Goal: Communication & Community: Answer question/provide support

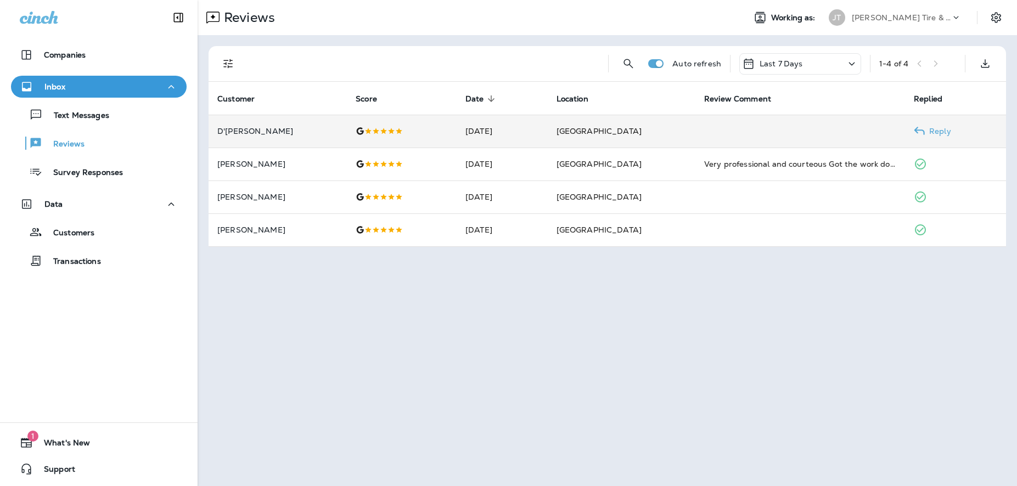
click at [914, 134] on icon at bounding box center [919, 131] width 11 height 11
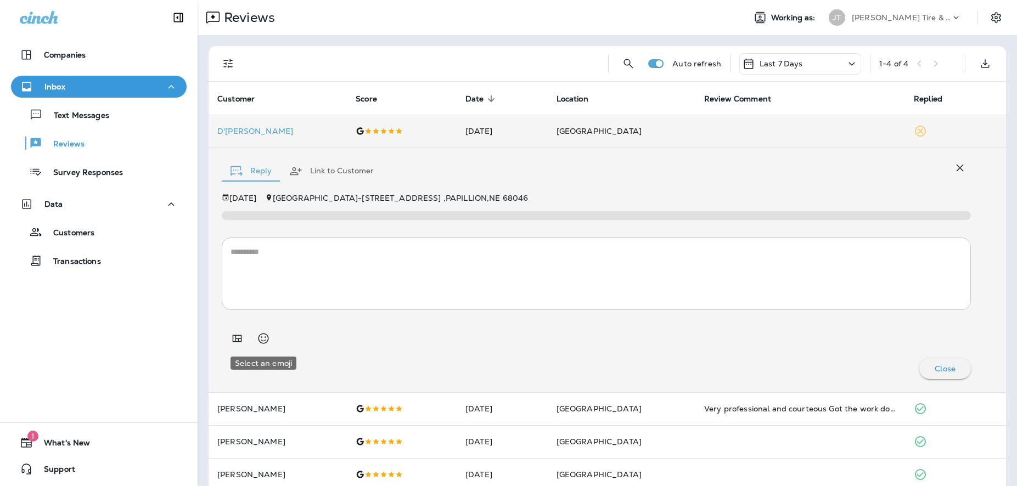
click at [268, 339] on icon "Select an emoji" at bounding box center [264, 338] width 10 height 10
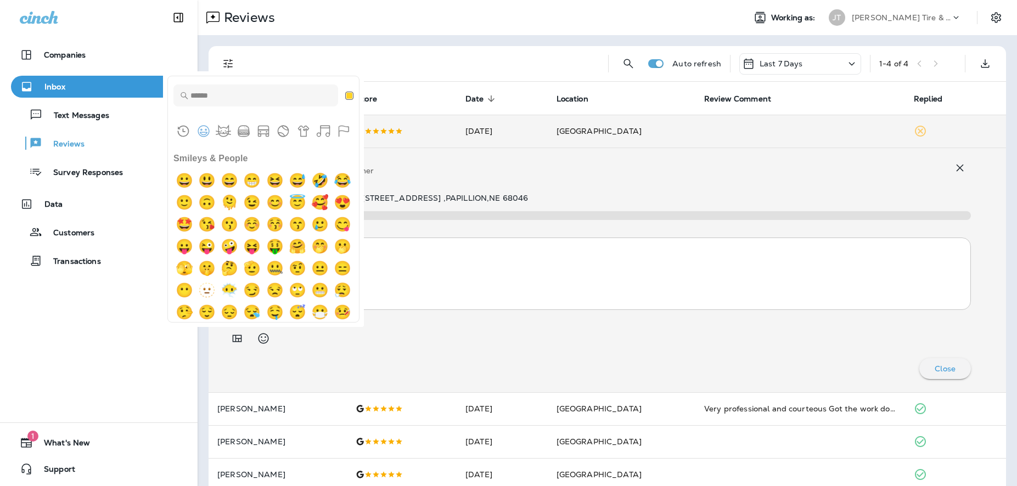
click at [416, 55] on div at bounding box center [423, 63] width 351 height 35
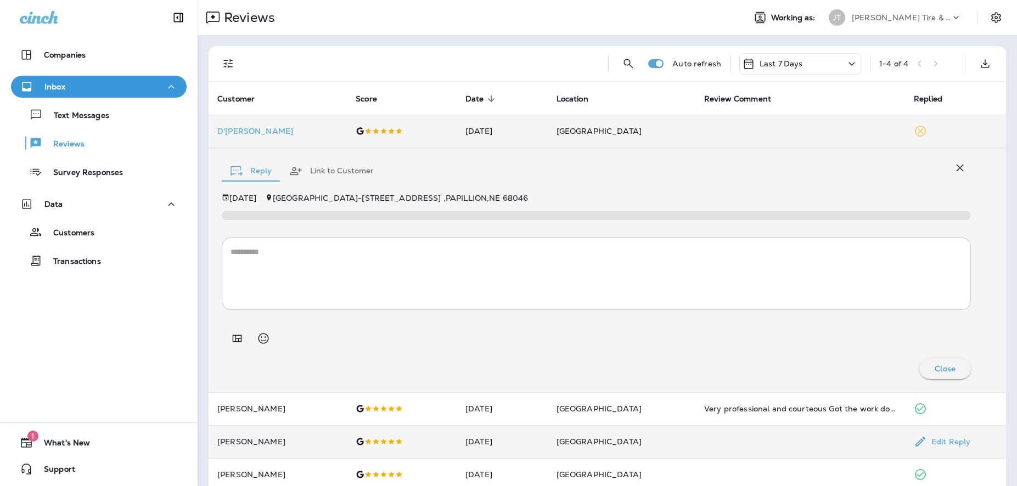
click at [697, 435] on td at bounding box center [801, 441] width 210 height 33
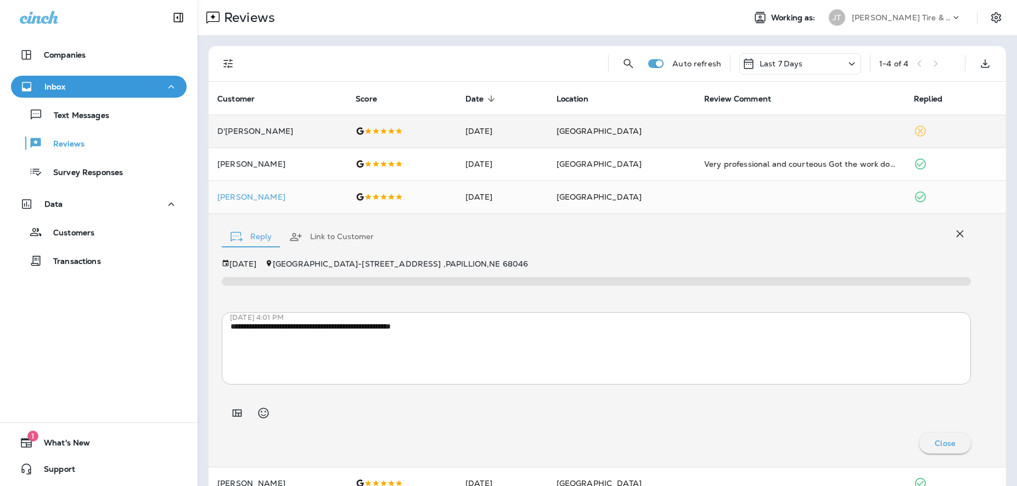
click at [433, 68] on div at bounding box center [423, 63] width 351 height 35
click at [914, 133] on icon at bounding box center [919, 131] width 11 height 11
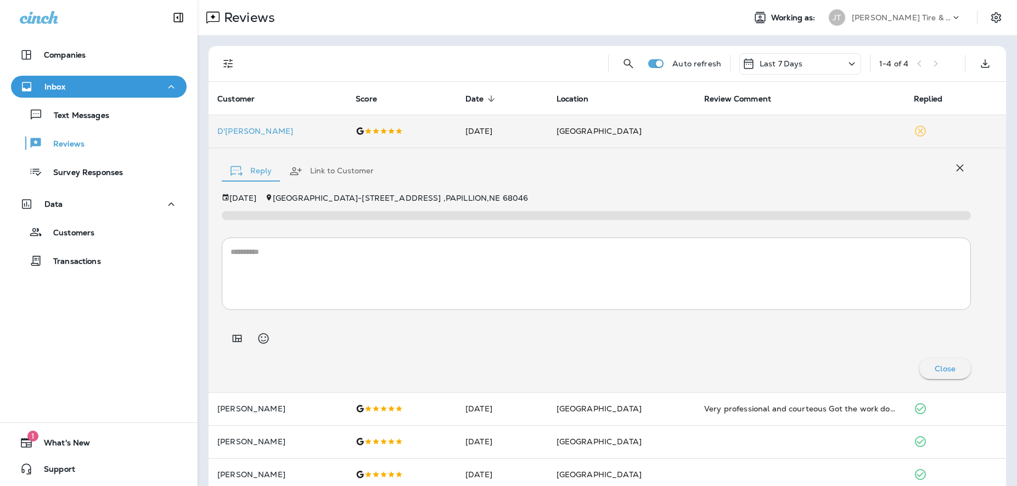
click at [239, 261] on textarea at bounding box center [597, 273] width 732 height 55
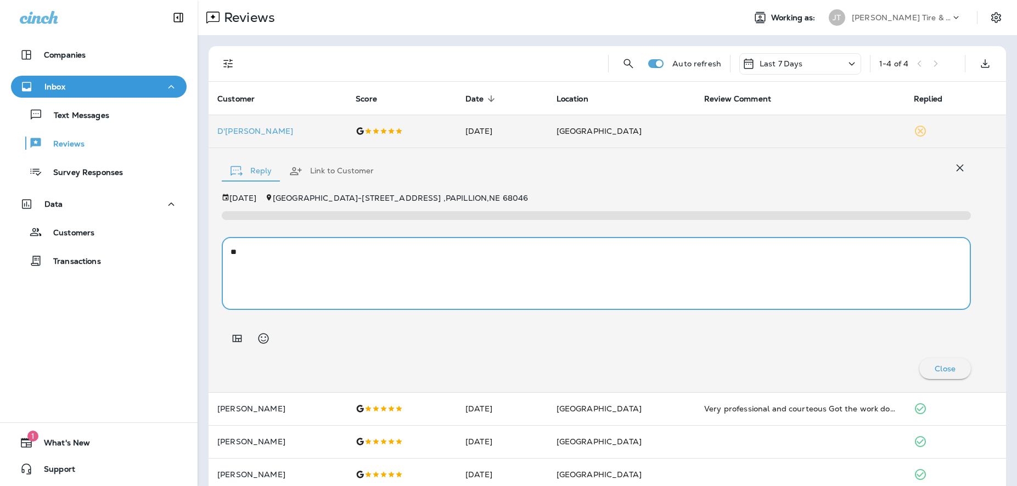
type textarea "*"
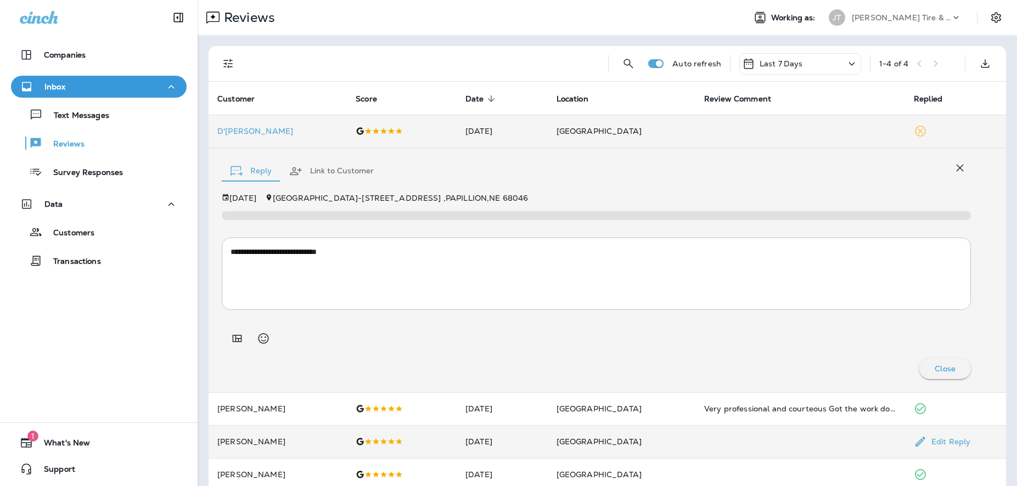
click at [513, 441] on td "[DATE]" at bounding box center [502, 441] width 91 height 33
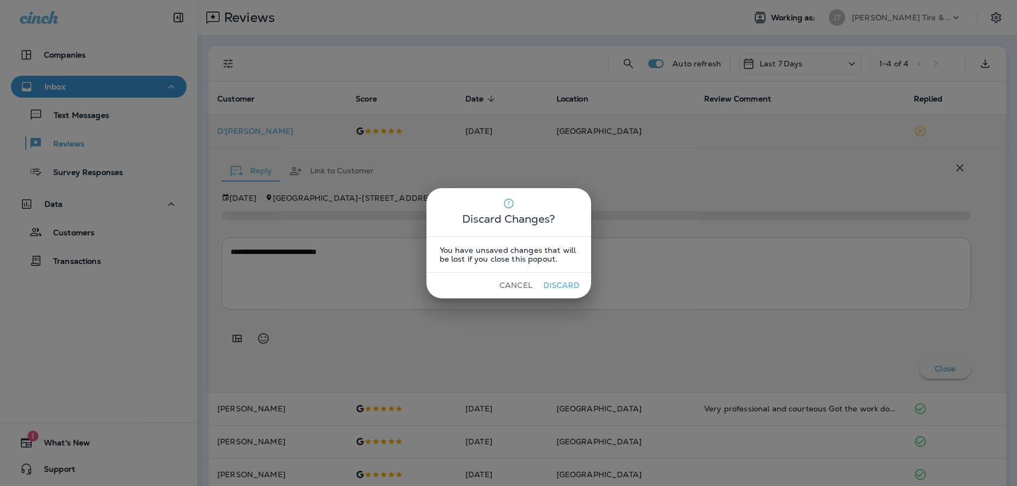
click at [525, 283] on button "Cancel" at bounding box center [516, 285] width 41 height 17
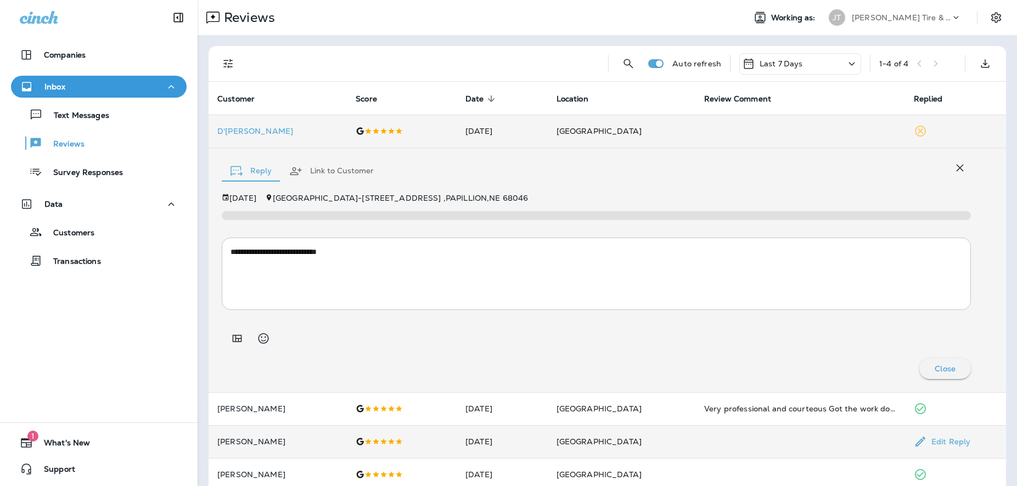
click at [905, 436] on td "Edit Reply" at bounding box center [955, 441] width 101 height 33
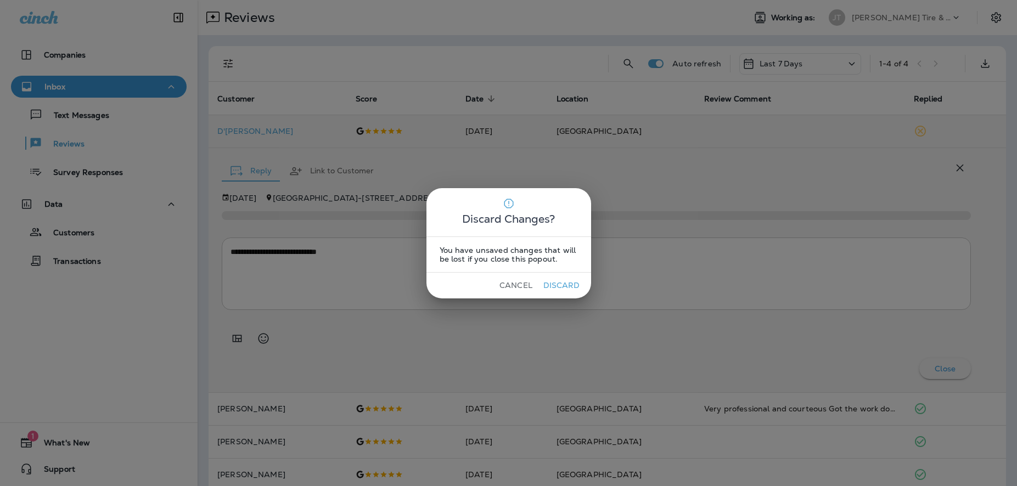
click at [513, 286] on button "Cancel" at bounding box center [516, 285] width 41 height 17
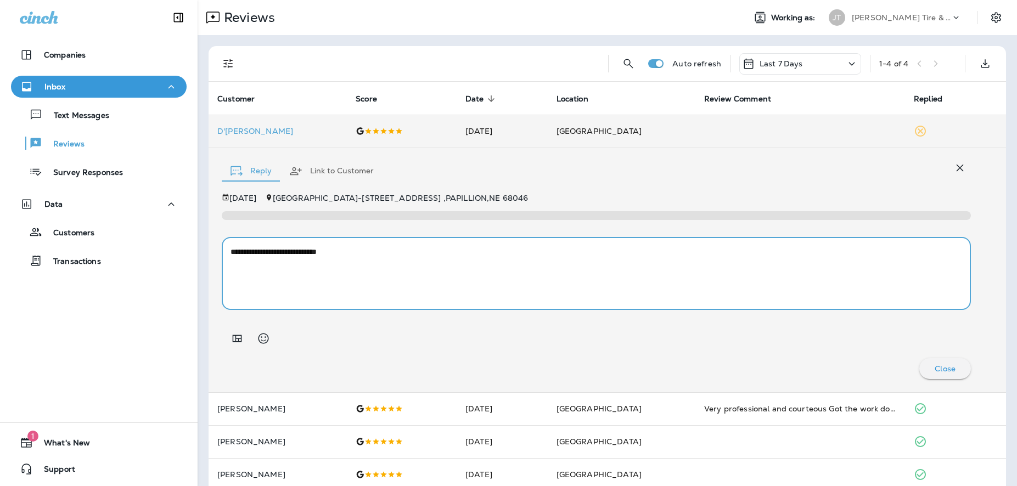
click at [354, 255] on textarea "**********" at bounding box center [592, 273] width 722 height 55
click at [727, 260] on textarea "**********" at bounding box center [592, 273] width 722 height 55
click at [396, 287] on textarea "**********" at bounding box center [592, 273] width 722 height 55
type textarea "**********"
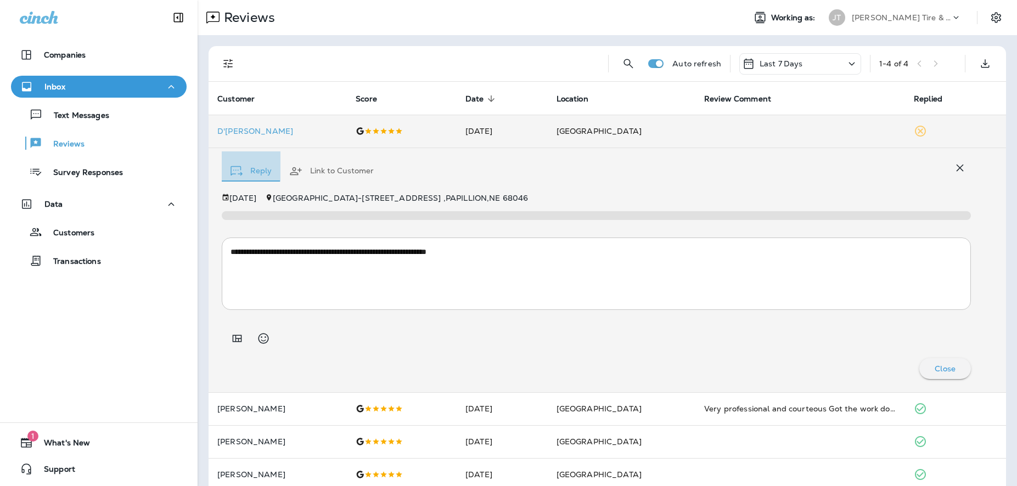
click at [253, 171] on button "Reply" at bounding box center [251, 172] width 59 height 40
click at [914, 132] on icon at bounding box center [919, 131] width 11 height 11
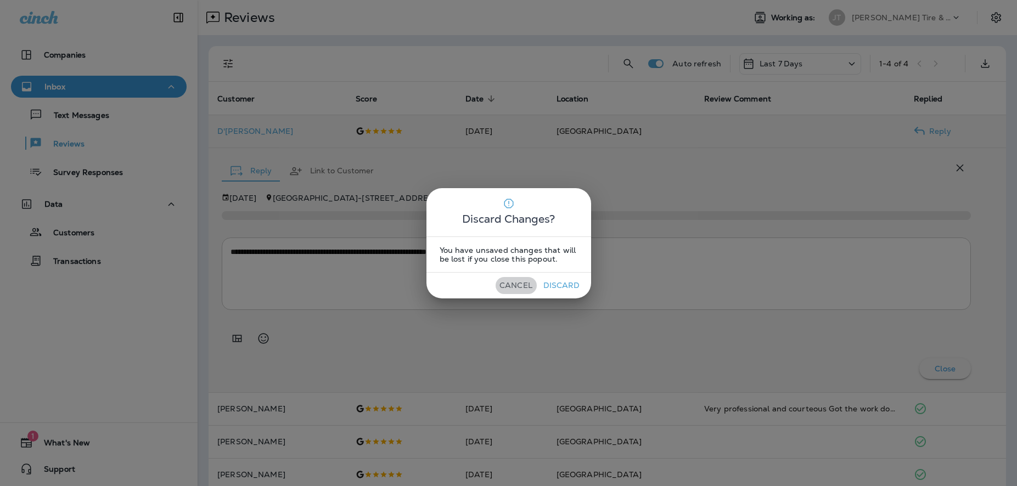
click at [527, 284] on button "Cancel" at bounding box center [516, 285] width 41 height 17
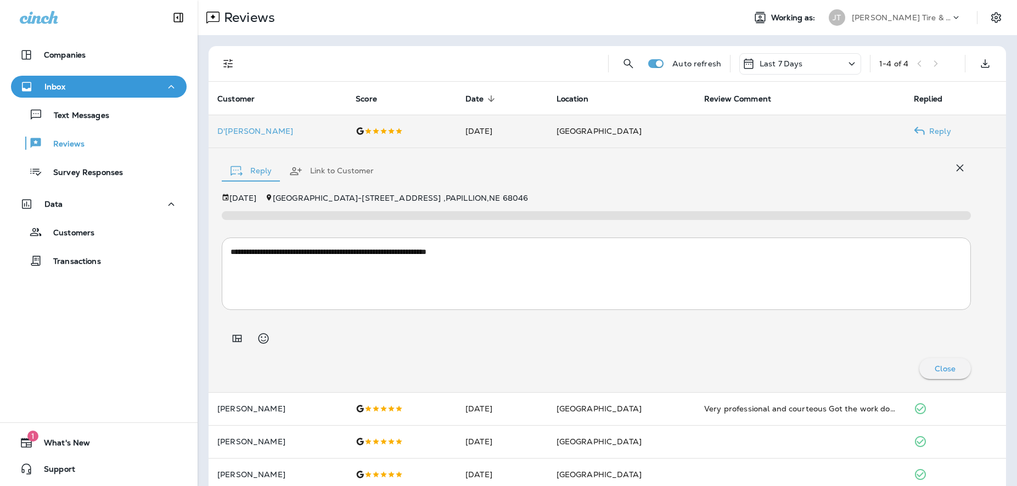
click at [939, 366] on p "Close" at bounding box center [945, 369] width 21 height 9
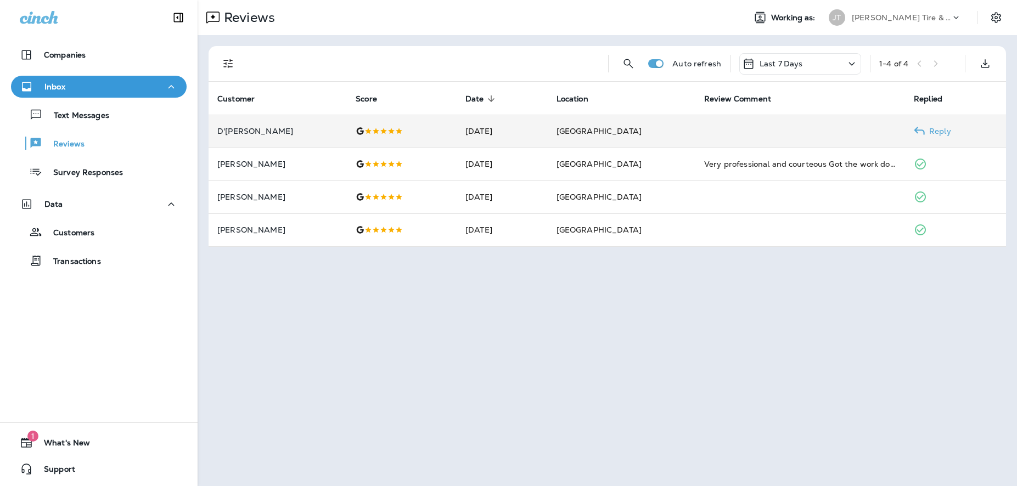
click at [918, 130] on use at bounding box center [920, 131] width 10 height 8
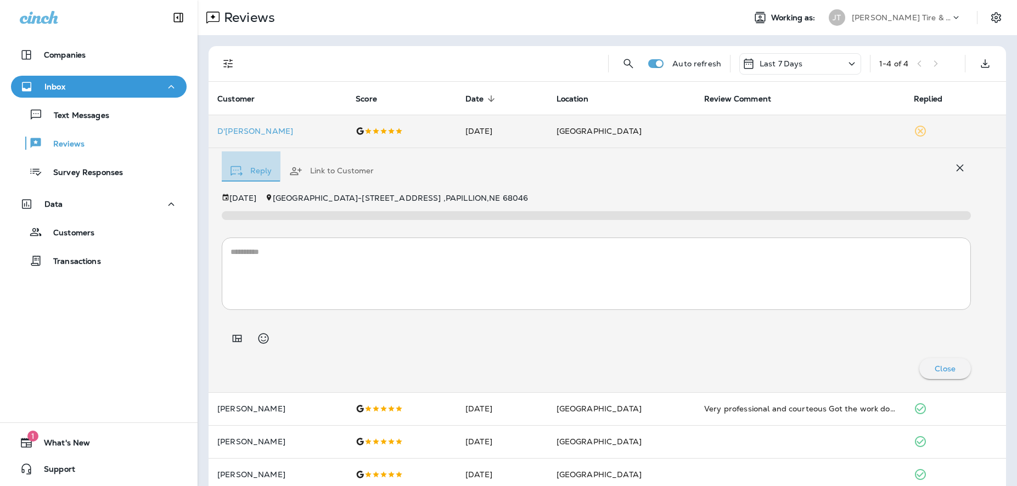
click at [250, 169] on button "Reply" at bounding box center [251, 172] width 59 height 40
click at [237, 168] on icon "button" at bounding box center [237, 171] width 12 height 10
click at [814, 120] on td at bounding box center [801, 131] width 210 height 33
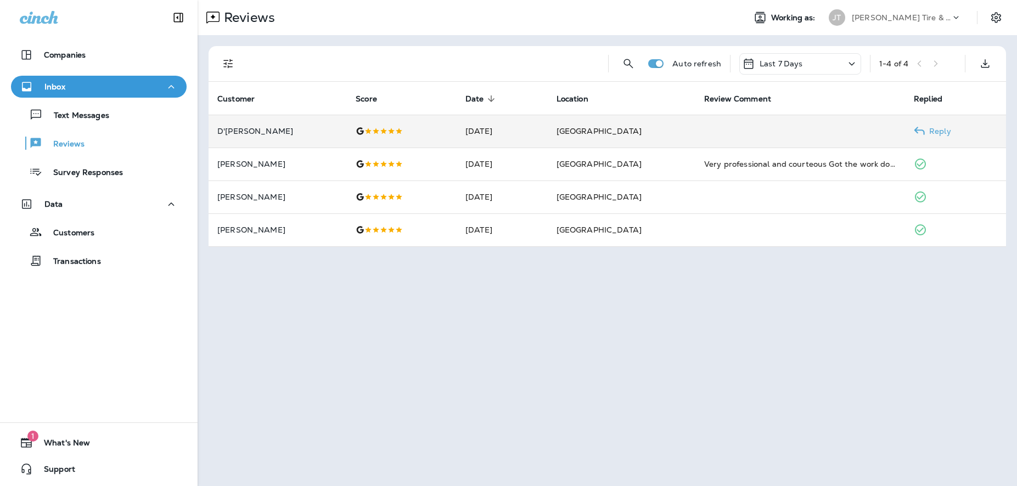
click at [378, 127] on div at bounding box center [402, 131] width 92 height 9
